Goal: Task Accomplishment & Management: Manage account settings

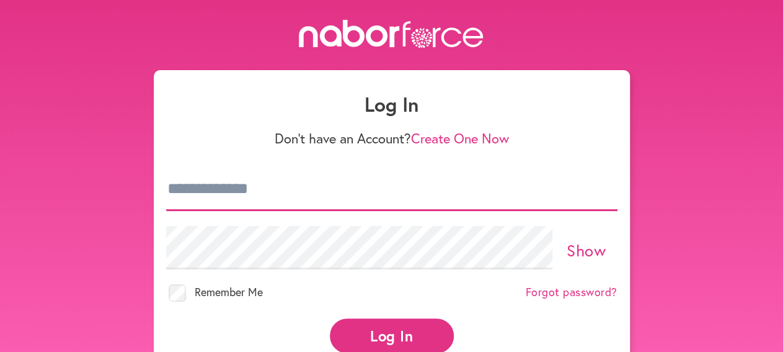
click at [260, 197] on input "email" at bounding box center [391, 188] width 451 height 43
type input "**********"
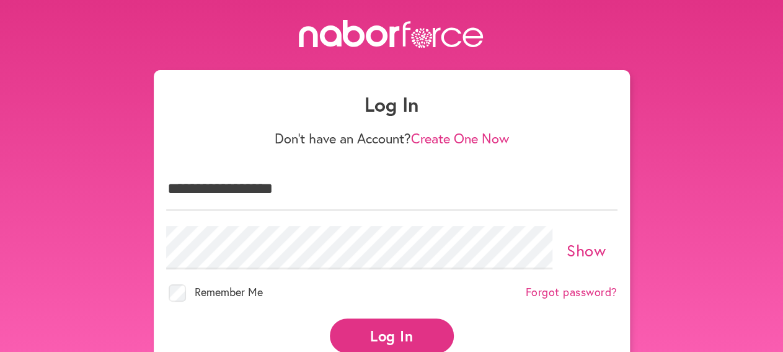
click at [380, 336] on button "Log In" at bounding box center [392, 335] width 124 height 34
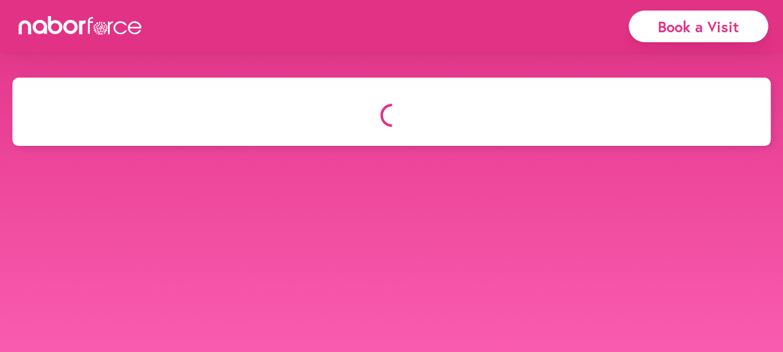
select select "*"
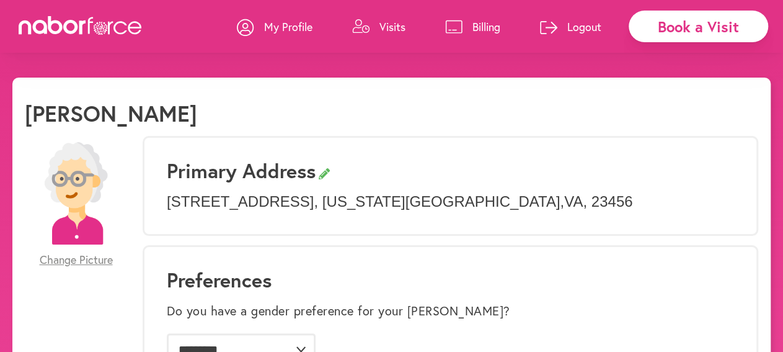
click at [394, 27] on p "Visits" at bounding box center [393, 26] width 26 height 15
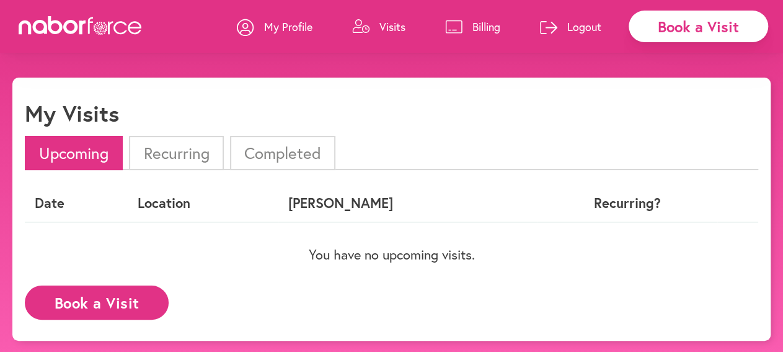
click at [479, 28] on p "Billing" at bounding box center [487, 26] width 28 height 15
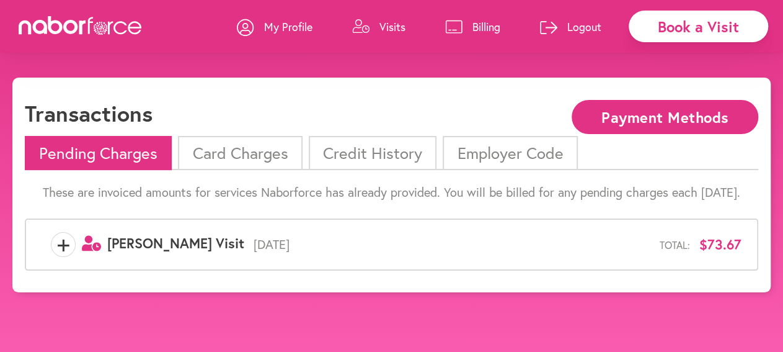
click at [261, 153] on li "Card Charges" at bounding box center [240, 153] width 124 height 34
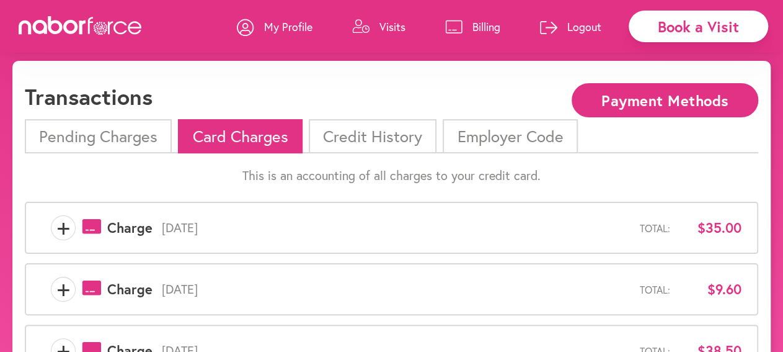
scroll to position [16, 0]
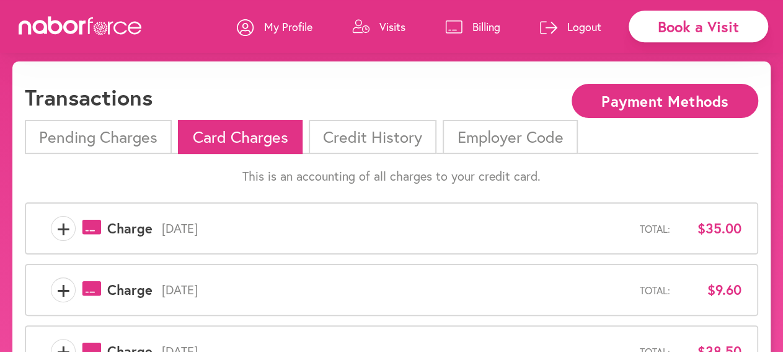
click at [374, 138] on li "Credit History" at bounding box center [373, 137] width 128 height 34
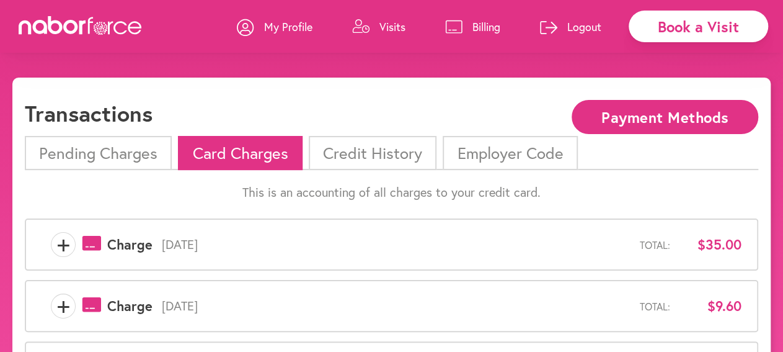
click at [115, 151] on li "Pending Charges" at bounding box center [98, 153] width 147 height 34
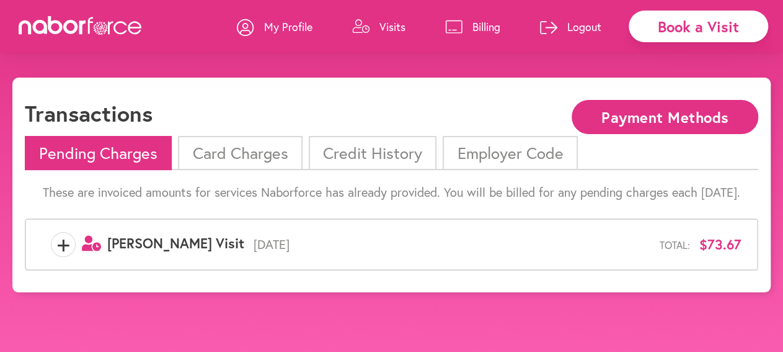
click at [590, 27] on p "Logout" at bounding box center [584, 26] width 34 height 15
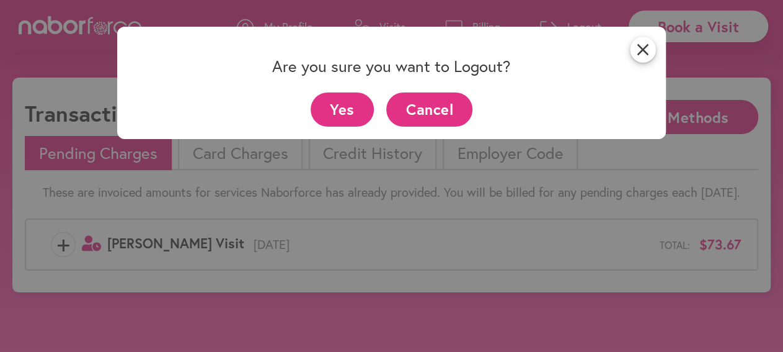
click at [350, 107] on button "Yes" at bounding box center [343, 109] width 64 height 34
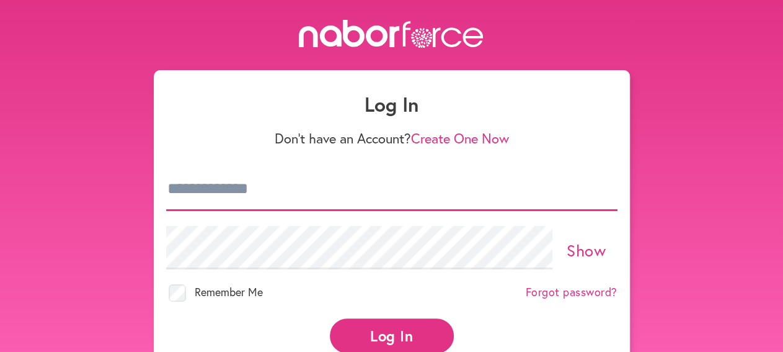
click at [228, 192] on input "email" at bounding box center [391, 188] width 451 height 43
type input "**********"
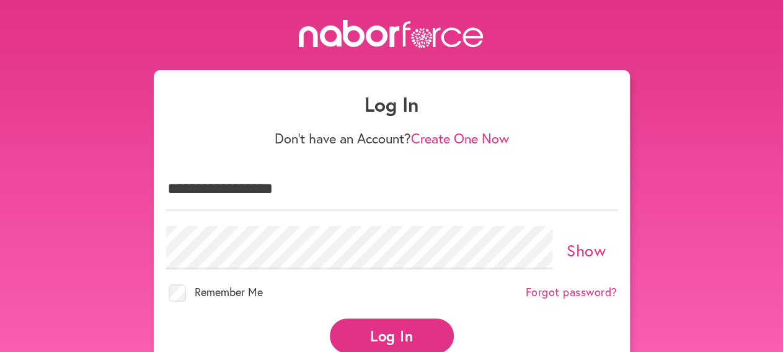
click at [388, 336] on button "Log In" at bounding box center [392, 335] width 124 height 34
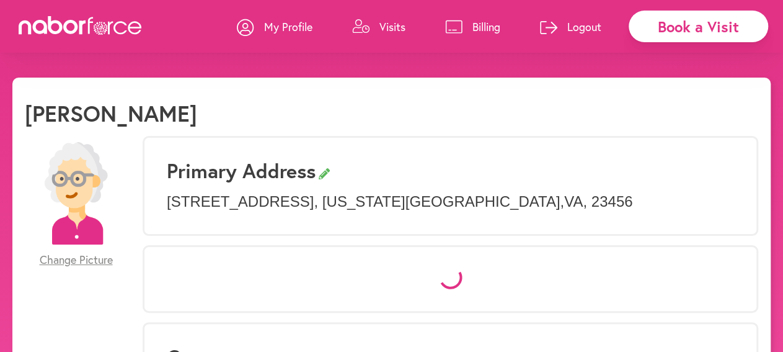
select select "*"
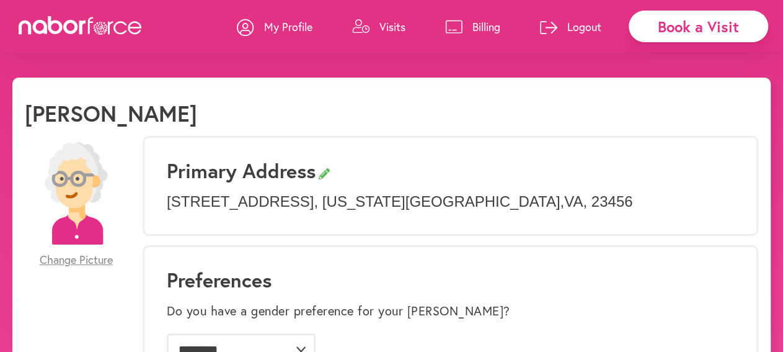
click at [481, 27] on p "Billing" at bounding box center [487, 26] width 28 height 15
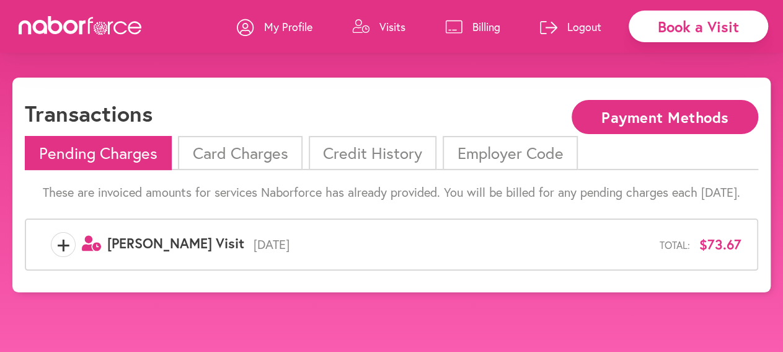
click at [399, 26] on p "Visits" at bounding box center [393, 26] width 26 height 15
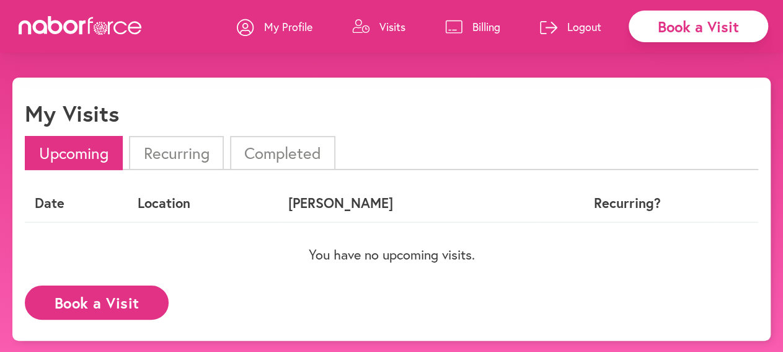
click at [481, 28] on p "Billing" at bounding box center [487, 26] width 28 height 15
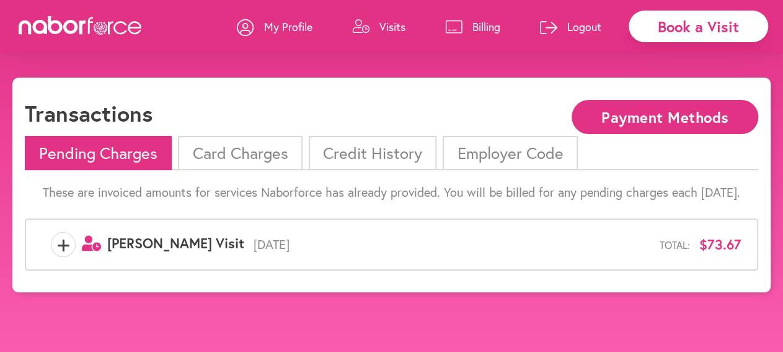
click at [270, 162] on li "Card Charges" at bounding box center [240, 153] width 124 height 34
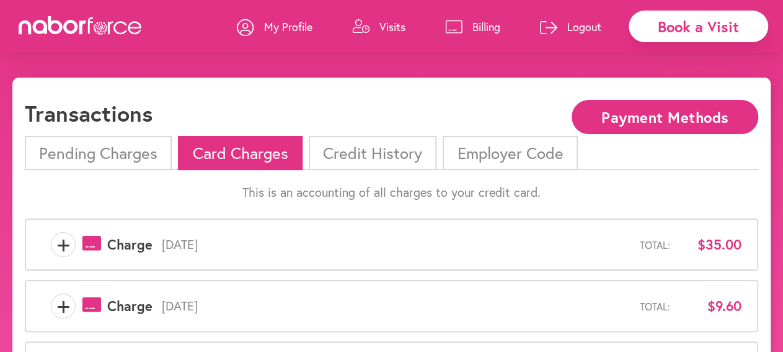
click at [345, 158] on li "Credit History" at bounding box center [373, 153] width 128 height 34
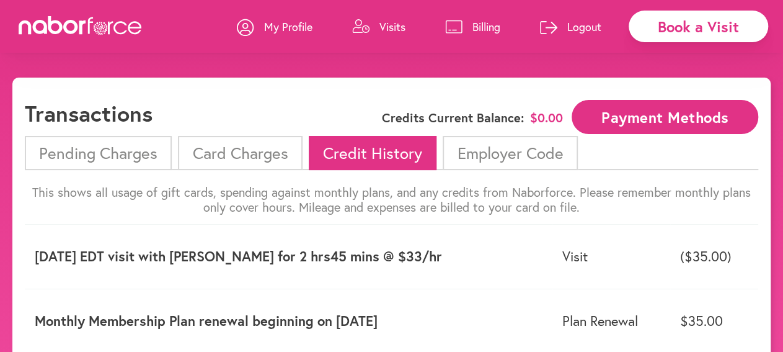
click at [626, 115] on button "Payment Methods" at bounding box center [665, 117] width 187 height 34
click at [582, 28] on p "Logout" at bounding box center [584, 26] width 34 height 15
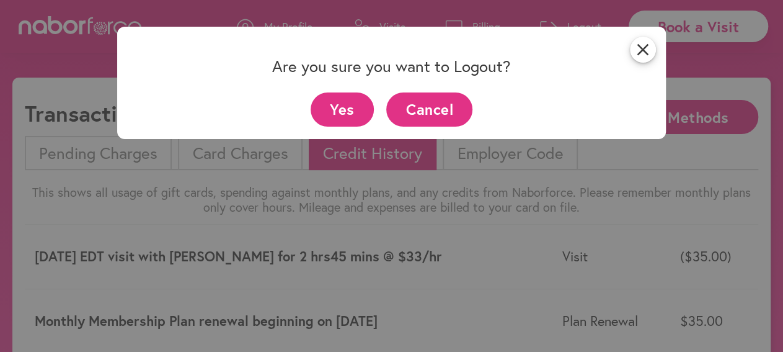
click at [357, 110] on button "Yes" at bounding box center [343, 109] width 64 height 34
